Goal: Transaction & Acquisition: Purchase product/service

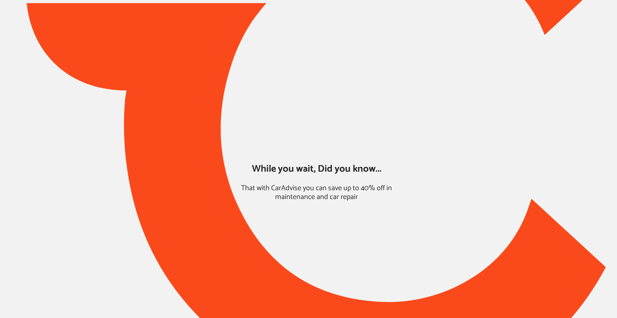
type input "*****"
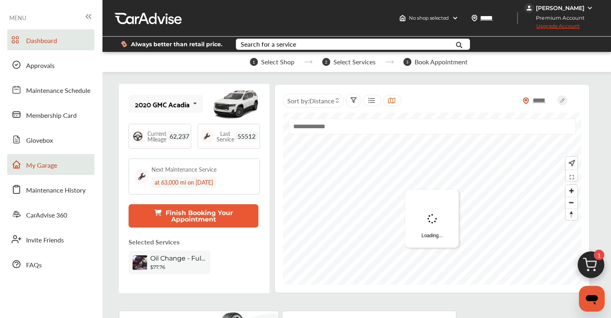
click at [48, 169] on span "My Garage" at bounding box center [41, 165] width 31 height 10
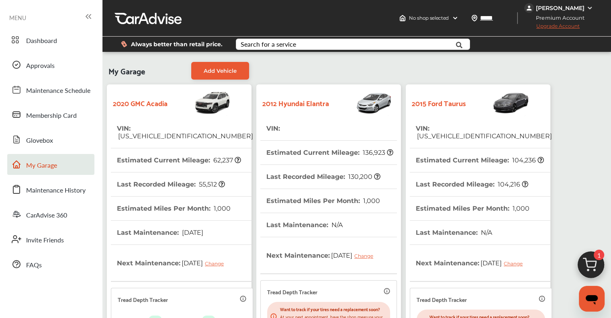
click at [309, 132] on span "[US_VEHICLE_IDENTIFICATION_NUMBER]" at bounding box center [484, 136] width 136 height 8
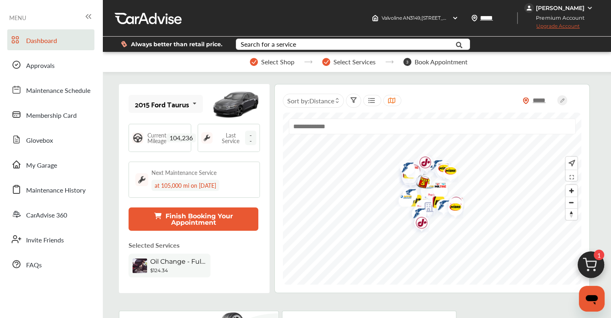
click at [309, 266] on img at bounding box center [591, 267] width 39 height 39
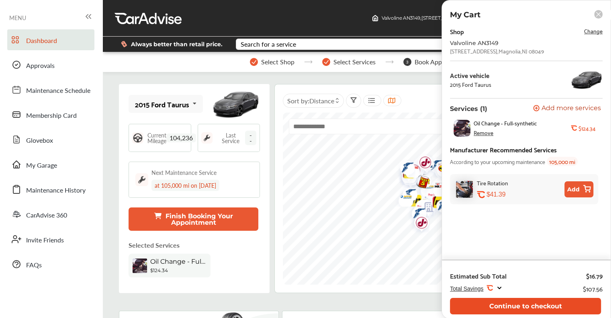
click at [309, 303] on button "Continue to checkout" at bounding box center [525, 306] width 151 height 16
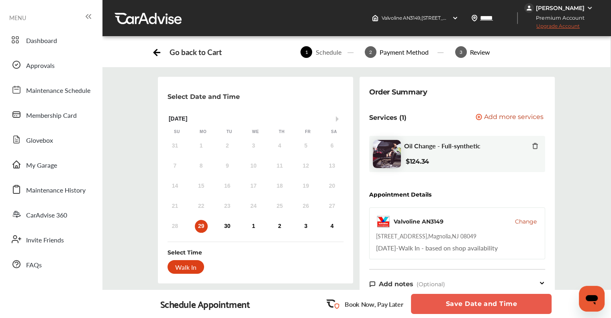
click at [309, 77] on div "Order Summary Services (1) Add a service Add more services Oil Change - Full-sy…" at bounding box center [457, 304] width 195 height 454
click at [309, 104] on div "Select Date and Time Next Month [DATE] Su Mo Tu We Th Fr Sa 31 1 2 3 4 5 6 7 8 …" at bounding box center [356, 307] width 521 height 461
click at [309, 8] on img at bounding box center [590, 8] width 6 height 6
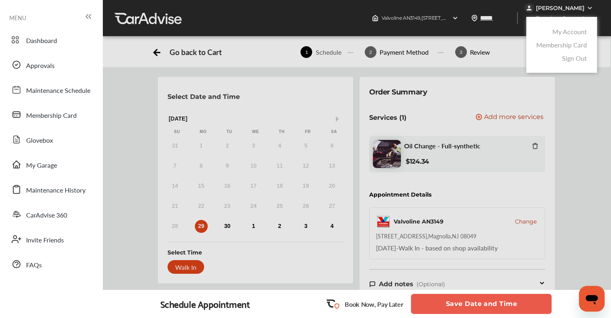
click at [309, 33] on link "My Account" at bounding box center [569, 31] width 35 height 9
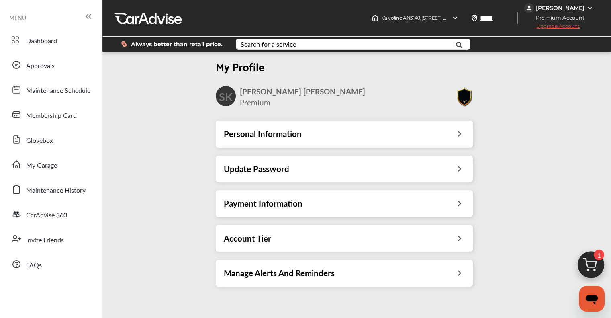
click at [309, 7] on div "[PERSON_NAME]" at bounding box center [560, 7] width 49 height 7
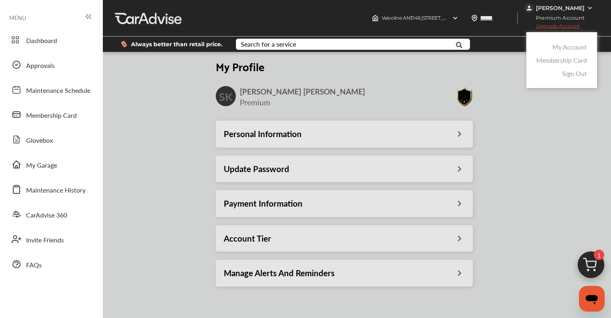
click at [309, 63] on link "Membership Card" at bounding box center [561, 59] width 51 height 9
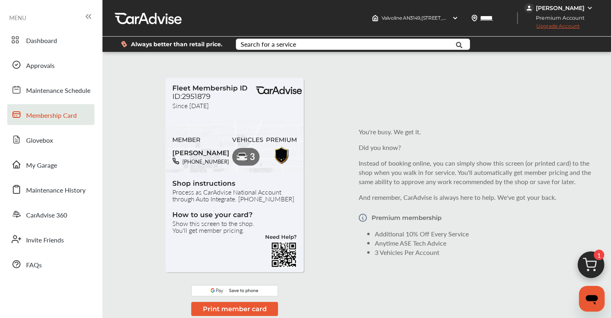
click at [309, 10] on div "[PERSON_NAME]" at bounding box center [560, 7] width 49 height 7
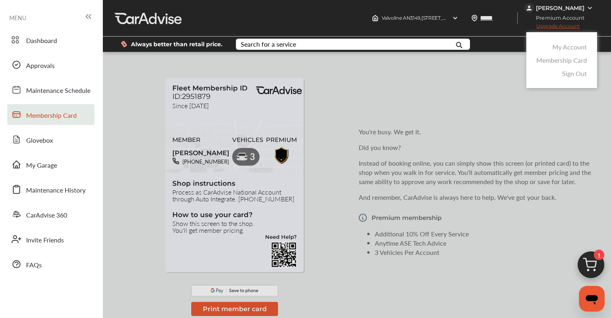
click at [309, 50] on link "My Account" at bounding box center [569, 46] width 35 height 9
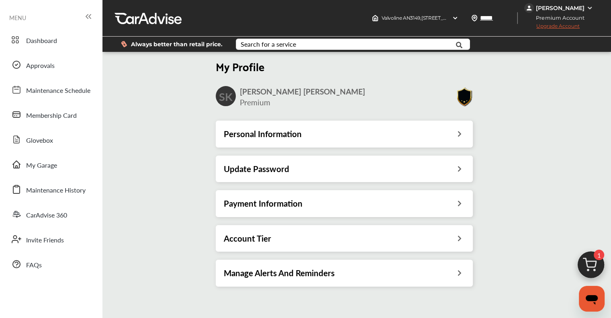
click at [252, 204] on h3 "Payment Information" at bounding box center [263, 203] width 79 height 10
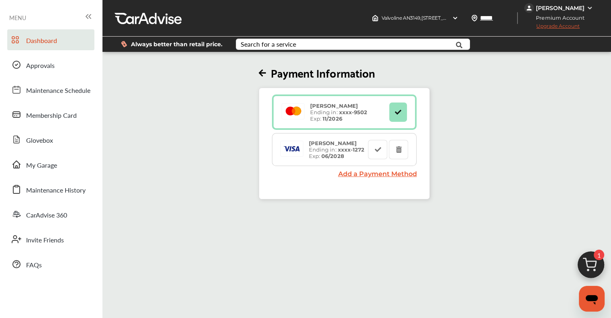
click at [28, 45] on span "Dashboard" at bounding box center [41, 41] width 31 height 10
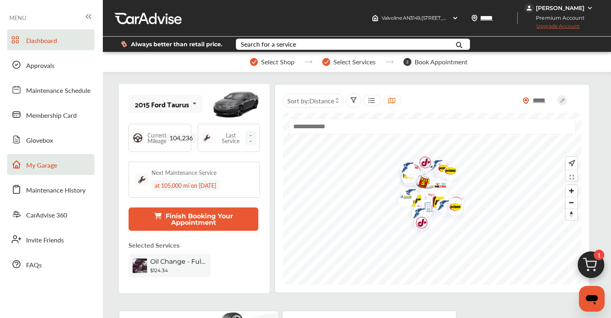
click at [35, 168] on span "My Garage" at bounding box center [41, 165] width 31 height 10
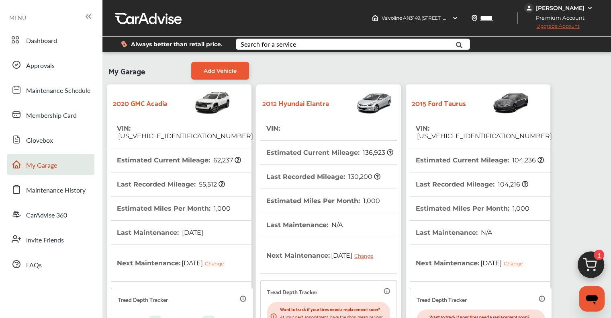
click at [141, 132] on span "[US_VEHICLE_IDENTIFICATION_NUMBER]" at bounding box center [185, 136] width 136 height 8
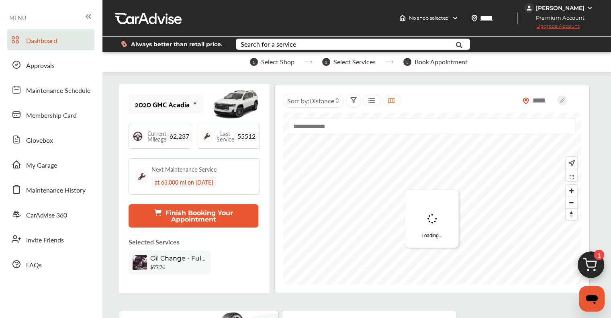
click at [260, 281] on div "2020 GMC Acadia 2020 GMC Acadia 2012 Hyundai Elantra 2015 Ford Taurus Current M…" at bounding box center [194, 188] width 151 height 209
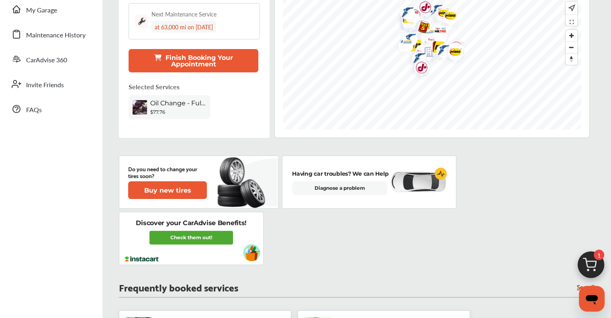
scroll to position [121, 0]
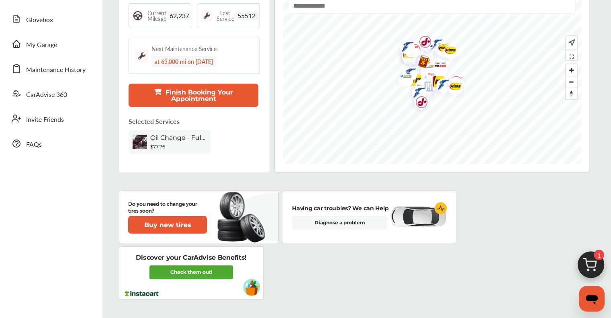
click at [309, 257] on img at bounding box center [591, 267] width 39 height 39
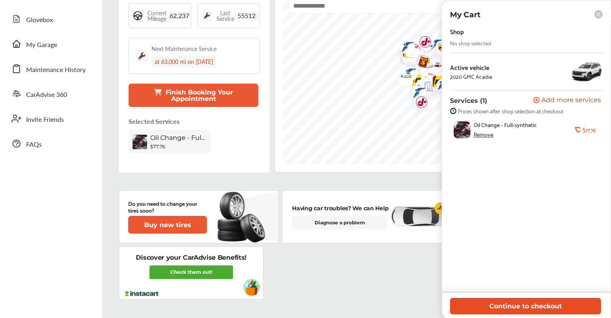
click at [309, 303] on button "Continue to checkout" at bounding box center [525, 306] width 151 height 16
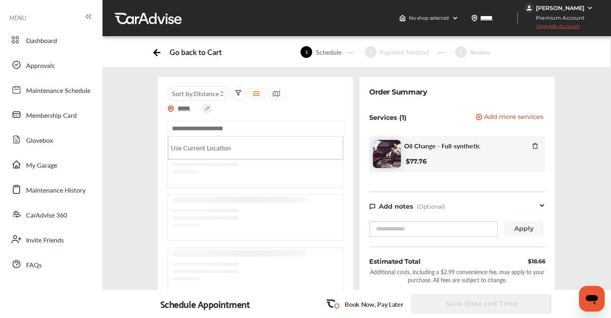
click at [213, 127] on input "text" at bounding box center [257, 129] width 178 height 16
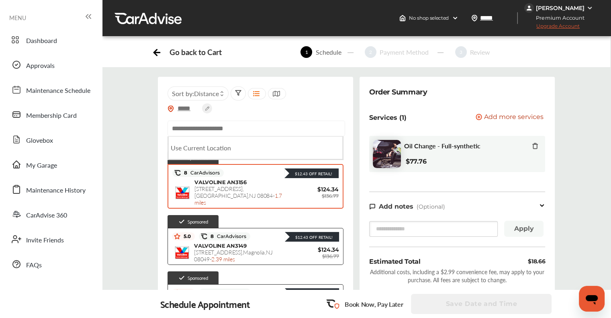
click at [263, 188] on span "[STREET_ADDRESS] - 1.7 miles" at bounding box center [238, 195] width 88 height 22
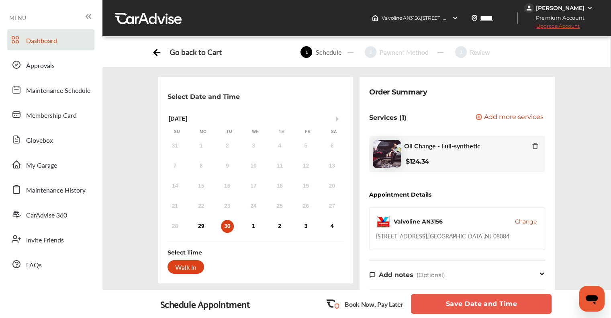
click at [50, 34] on link "Dashboard" at bounding box center [50, 39] width 87 height 21
